Goal: Information Seeking & Learning: Learn about a topic

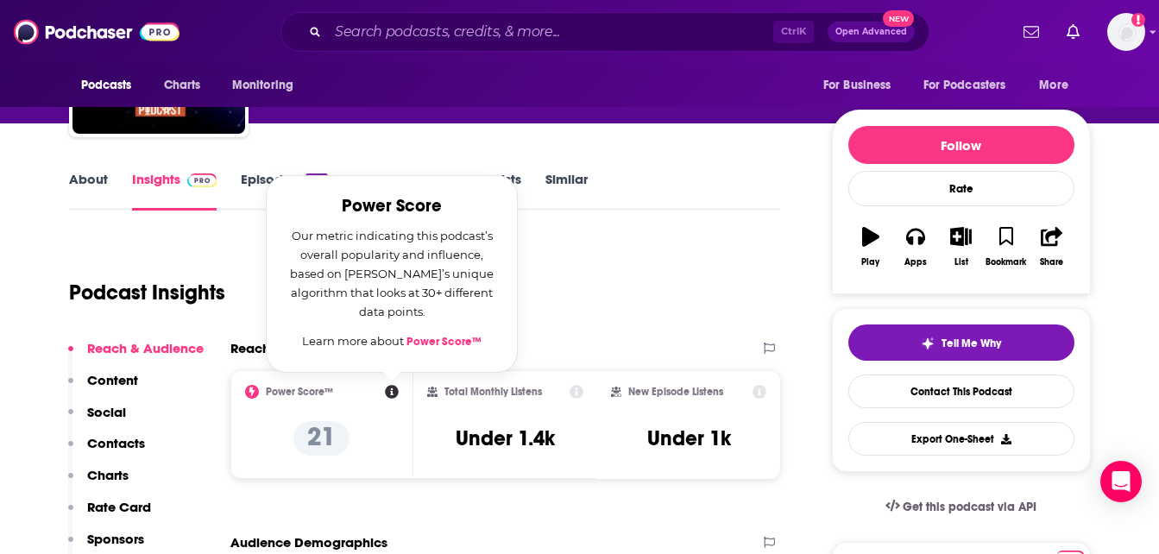
scroll to position [173, 0]
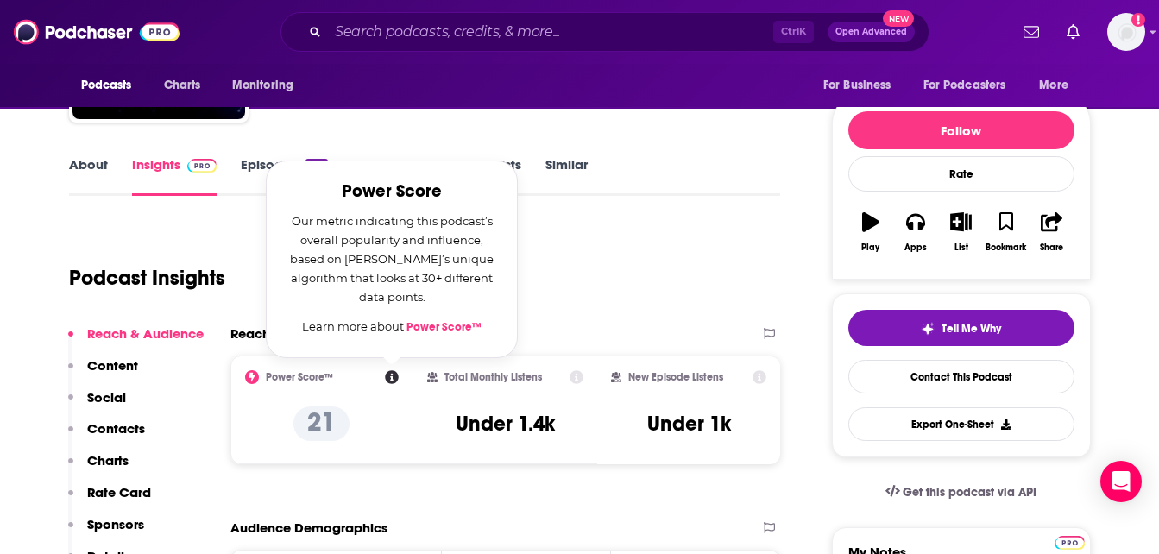
click at [590, 286] on div "Podcast Insights" at bounding box center [418, 268] width 698 height 88
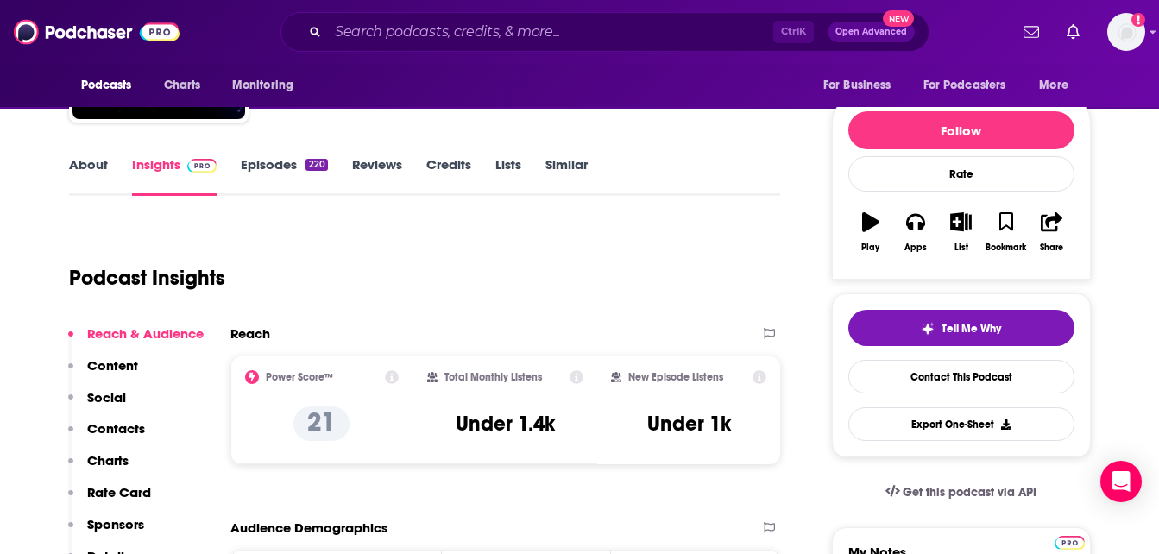
click at [287, 167] on link "Episodes 220" at bounding box center [284, 176] width 86 height 40
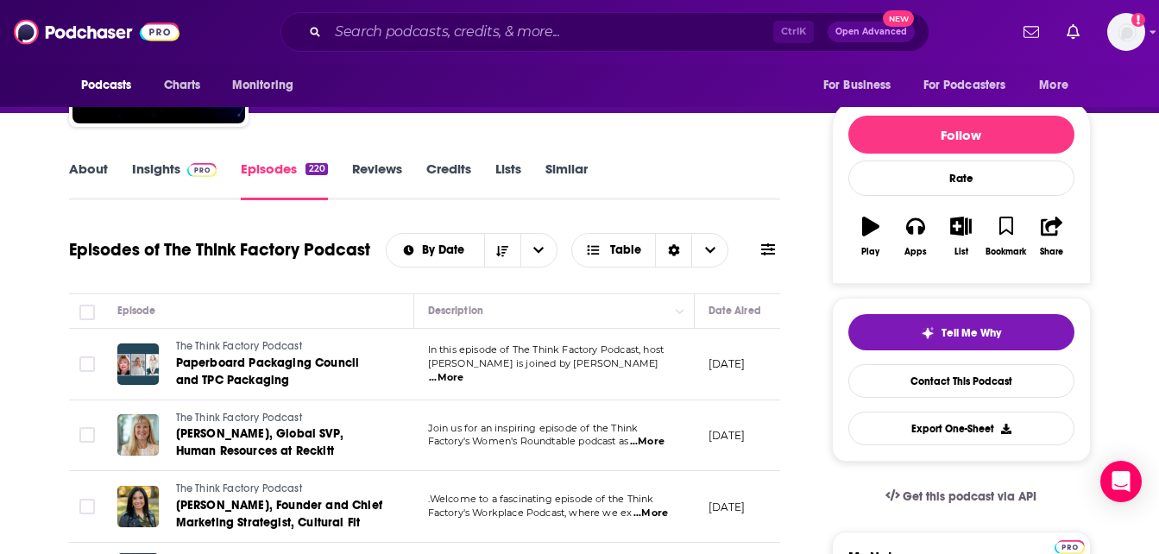
scroll to position [173, 0]
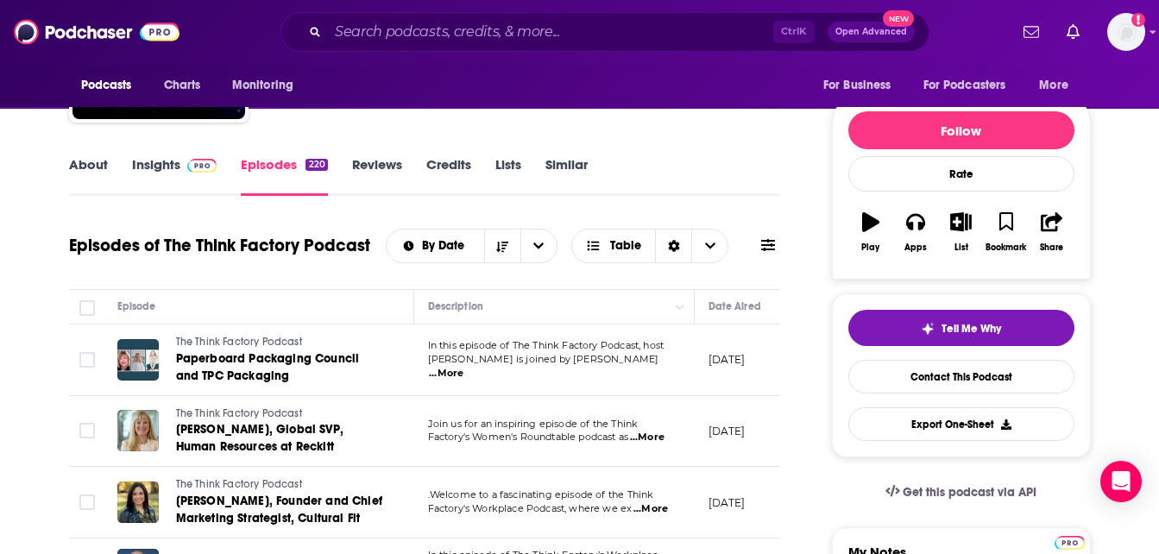
click at [186, 176] on link "Insights" at bounding box center [174, 176] width 85 height 40
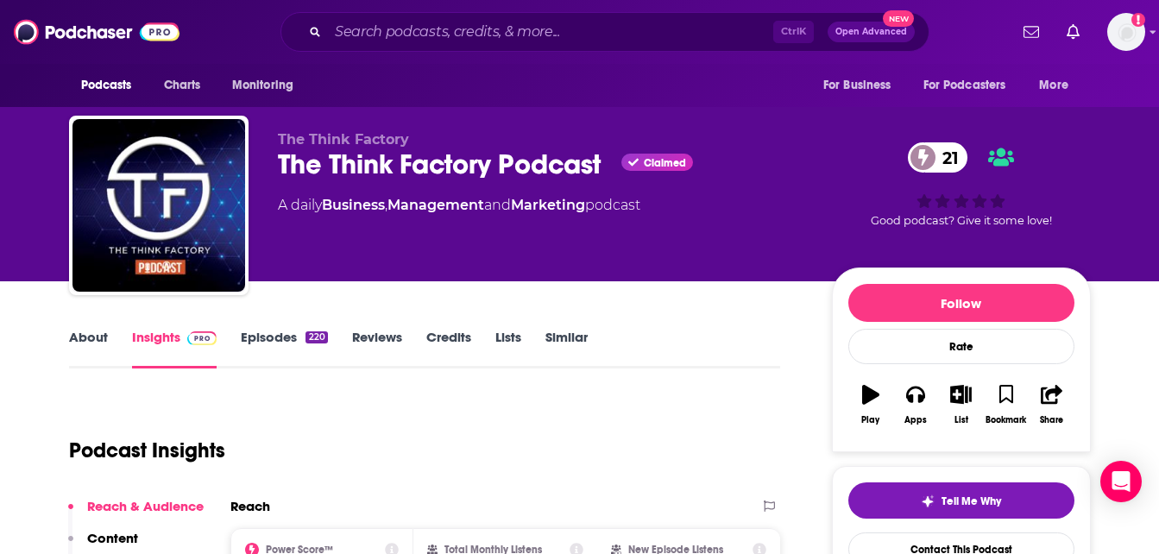
click at [102, 357] on link "About" at bounding box center [88, 349] width 39 height 40
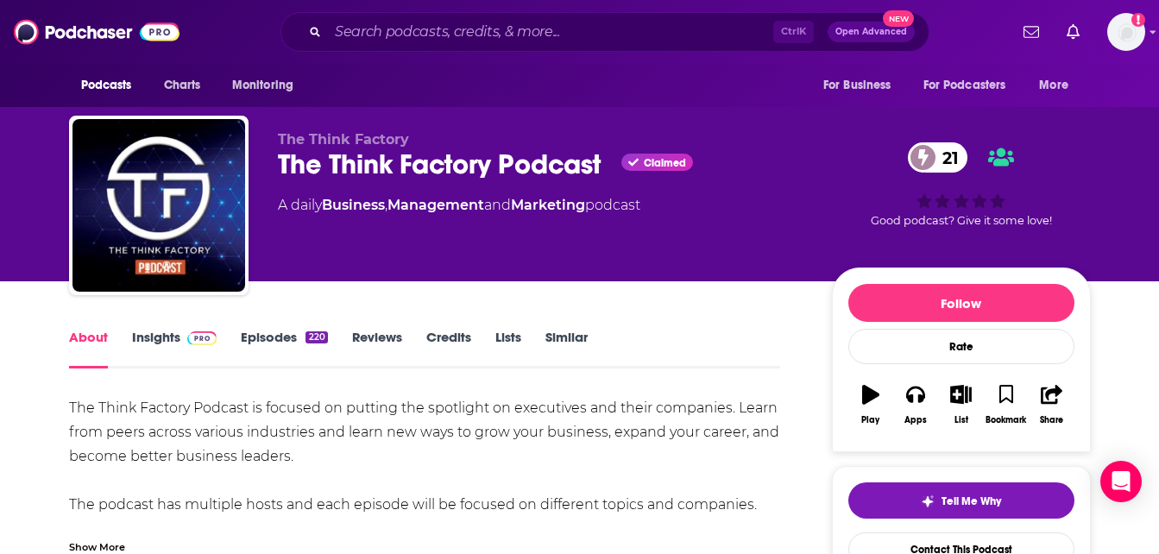
click at [172, 332] on link "Insights" at bounding box center [174, 349] width 85 height 40
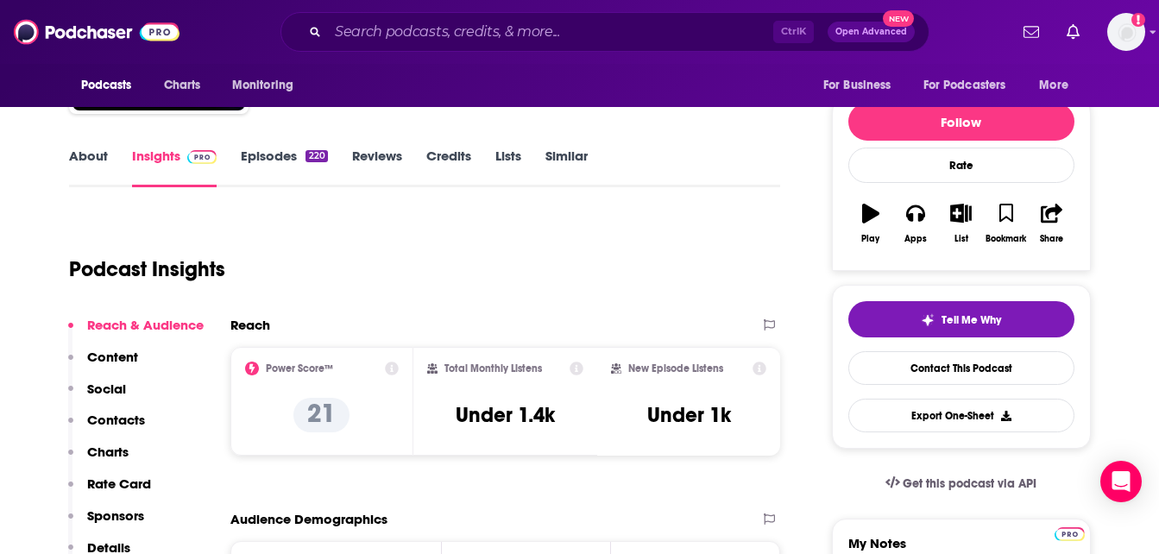
scroll to position [86, 0]
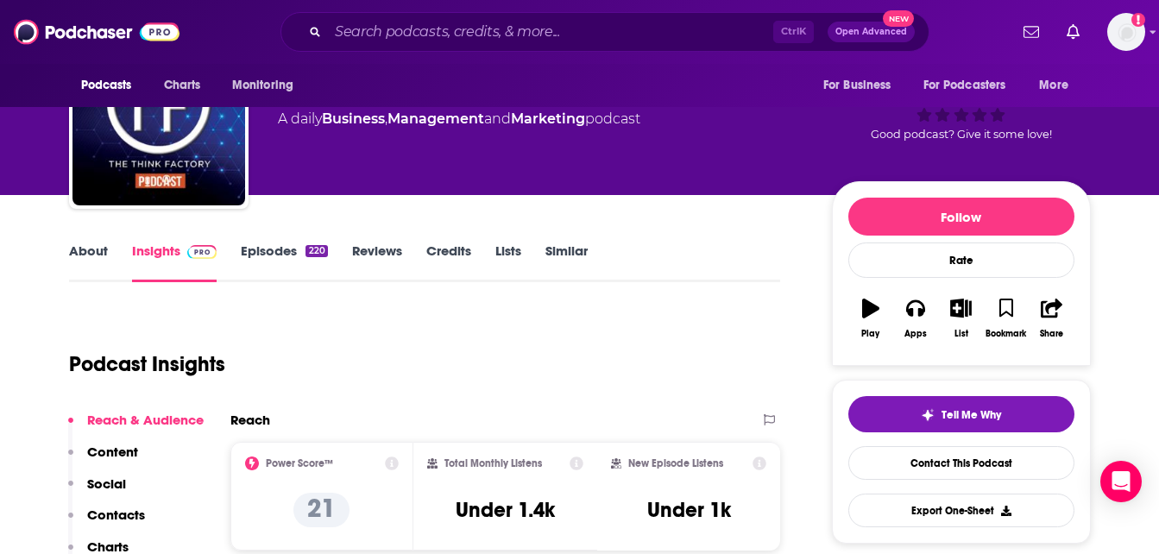
click at [570, 468] on icon at bounding box center [577, 464] width 14 height 14
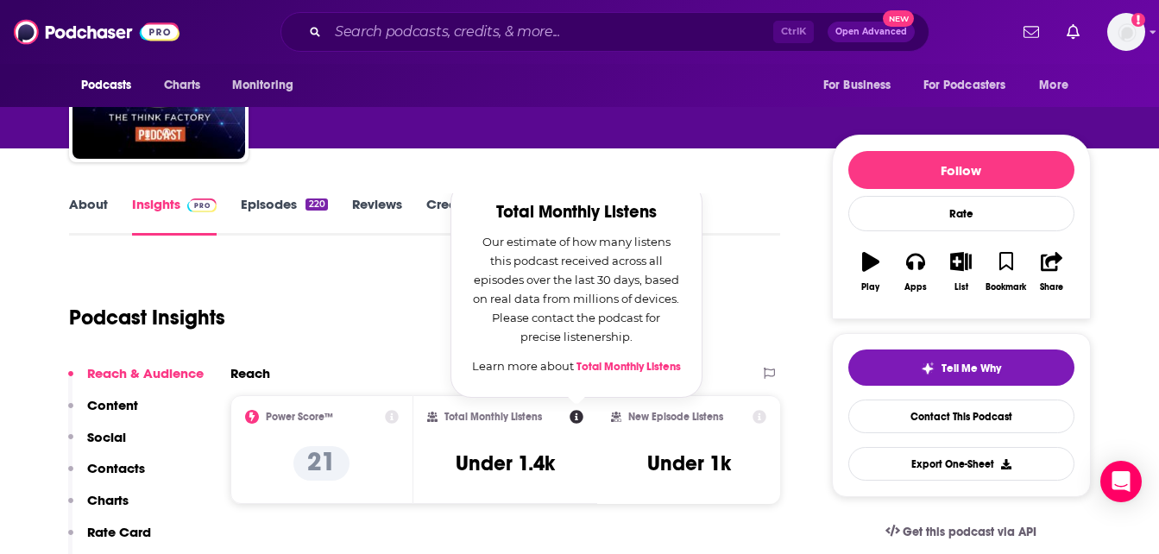
scroll to position [173, 0]
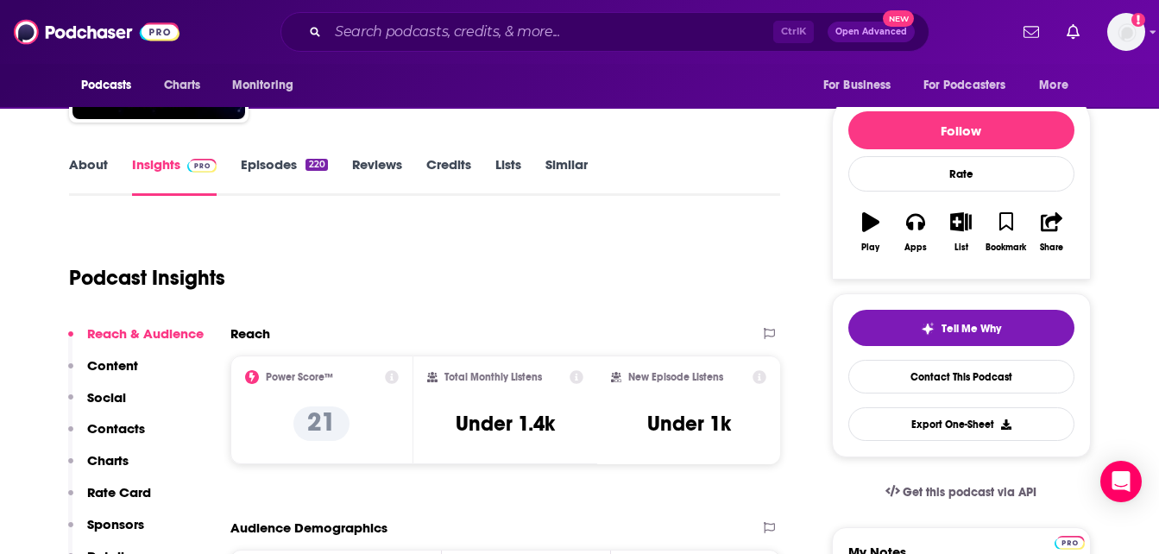
click at [753, 372] on icon at bounding box center [760, 377] width 14 height 14
